Goal: Task Accomplishment & Management: Manage account settings

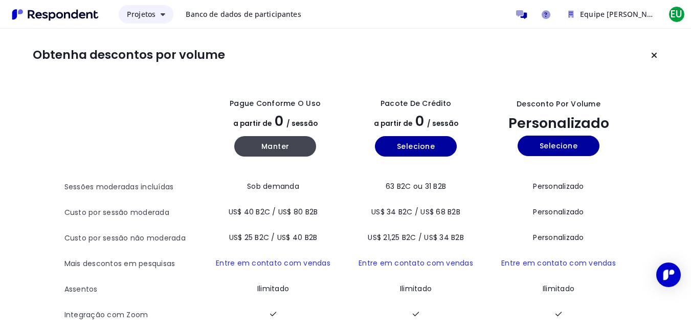
click at [163, 15] on icon "Navegação principal" at bounding box center [163, 14] width 5 height 7
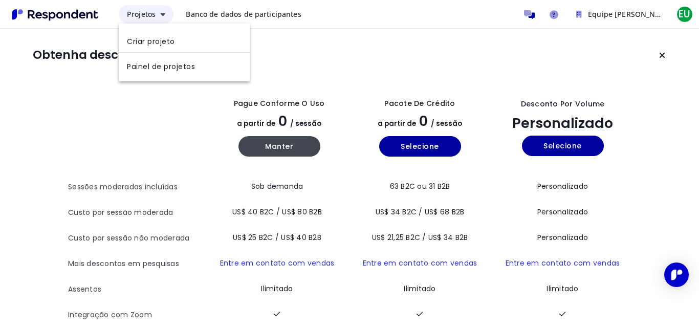
click at [163, 15] on md-backdrop at bounding box center [349, 164] width 699 height 328
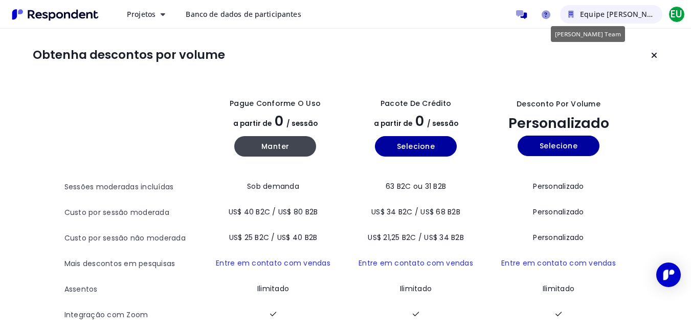
click at [611, 16] on font "Equipe [PERSON_NAME]" at bounding box center [622, 14] width 85 height 10
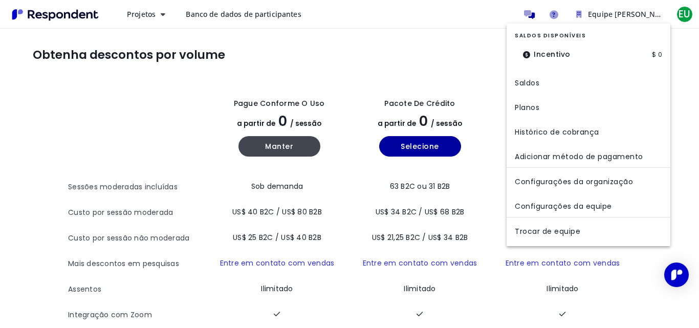
click at [685, 14] on md-backdrop at bounding box center [349, 164] width 699 height 328
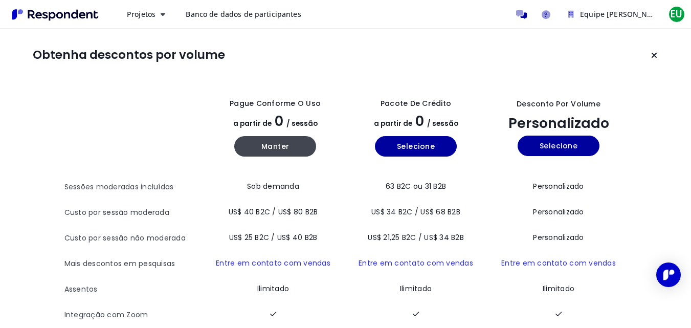
click at [685, 14] on span "EU" at bounding box center [677, 14] width 16 height 16
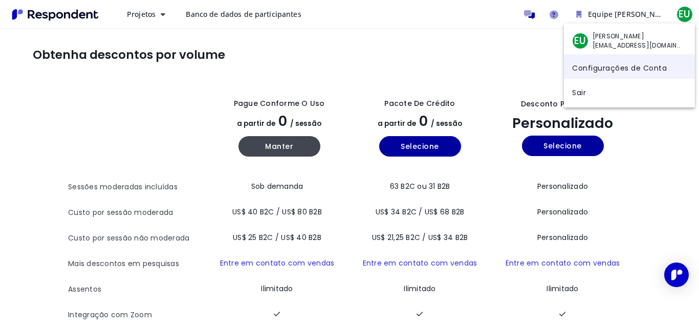
click at [642, 69] on font "Configurações de Conta" at bounding box center [619, 67] width 95 height 10
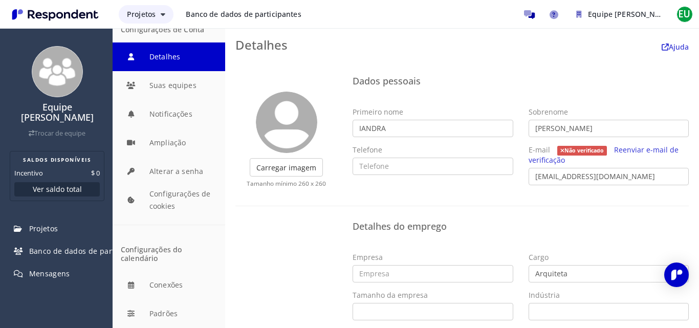
click at [155, 15] on font "Projetos" at bounding box center [141, 14] width 29 height 10
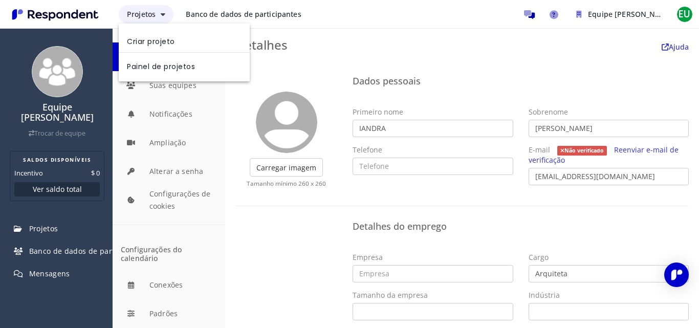
click at [155, 15] on md-backdrop at bounding box center [349, 164] width 699 height 328
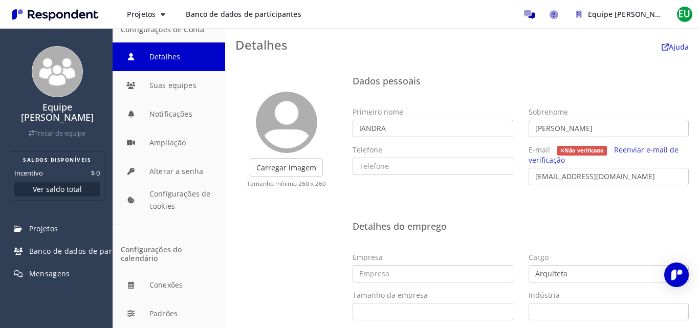
click at [34, 15] on img "Navegação principal" at bounding box center [55, 14] width 94 height 17
click at [47, 14] on img "Navegação principal" at bounding box center [55, 14] width 94 height 17
click at [685, 20] on font "EU" at bounding box center [685, 14] width 12 height 14
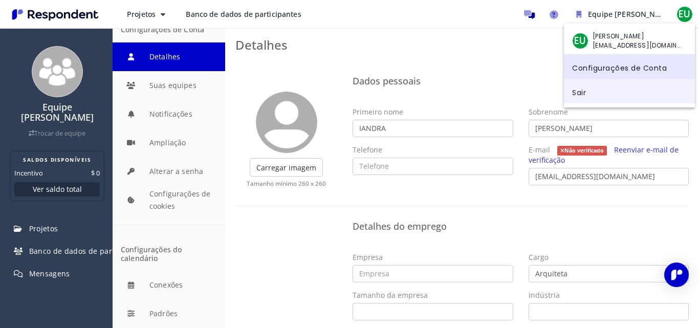
click at [576, 89] on font "Sair" at bounding box center [579, 92] width 14 height 10
